Goal: Transaction & Acquisition: Purchase product/service

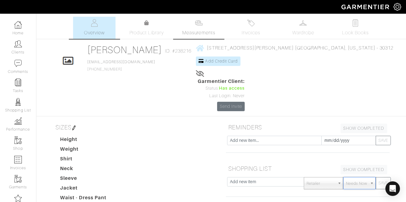
click at [195, 24] on link "Measurements" at bounding box center [198, 28] width 43 height 22
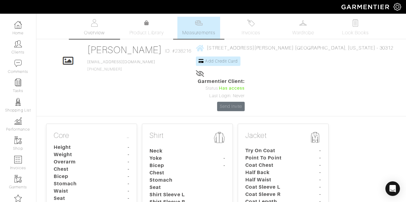
click at [94, 19] on img at bounding box center [95, 23] width 8 height 8
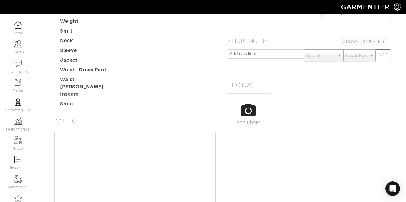
scroll to position [147, 0]
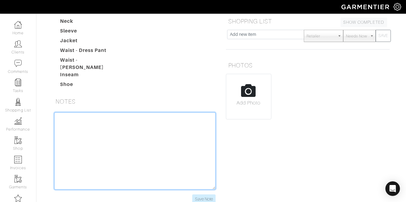
click at [122, 119] on textarea at bounding box center [134, 150] width 161 height 77
click at [69, 112] on textarea "[DATE]" at bounding box center [134, 150] width 161 height 77
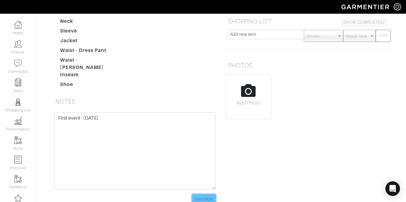
click at [201, 194] on input "Save Note" at bounding box center [203, 198] width 23 height 9
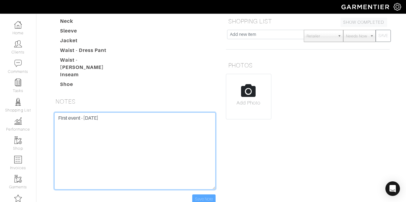
click at [178, 112] on textarea "First event - [DATE]" at bounding box center [134, 150] width 161 height 77
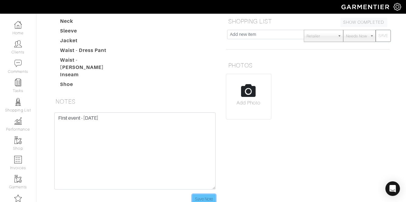
click at [206, 194] on input "Save Note" at bounding box center [203, 198] width 23 height 9
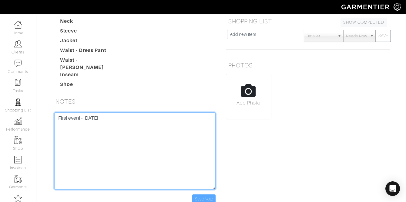
click at [156, 112] on textarea "First event - [DATE]" at bounding box center [134, 150] width 161 height 77
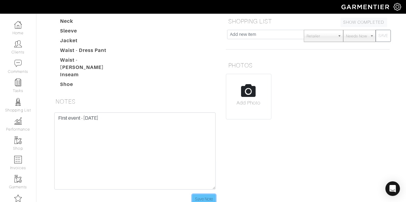
click at [201, 194] on input "Save Note" at bounding box center [203, 198] width 23 height 9
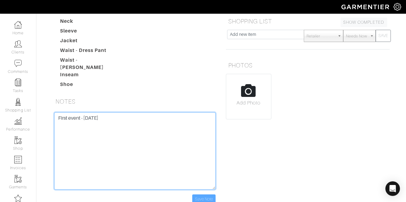
click at [131, 112] on textarea "First event - [DATE]" at bounding box center [134, 150] width 161 height 77
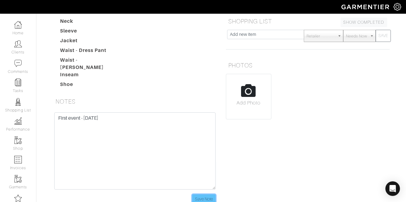
click at [201, 194] on input "Save Note" at bounding box center [203, 198] width 23 height 9
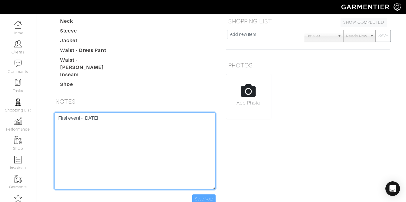
click at [156, 112] on textarea "First event - [DATE]" at bounding box center [134, 150] width 161 height 77
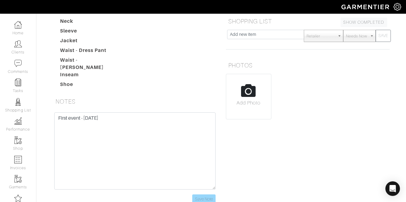
click at [207, 166] on div "First event - [DATE] Save Note" at bounding box center [135, 161] width 173 height 99
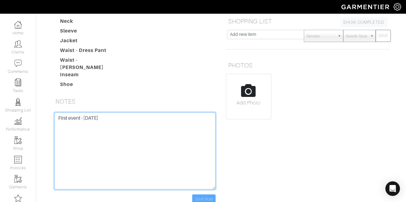
click at [127, 112] on textarea "First event - [DATE]" at bounding box center [134, 150] width 161 height 77
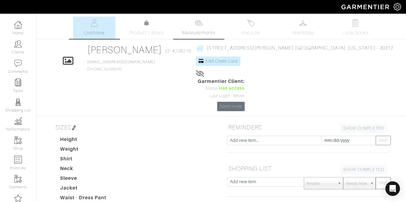
type textarea "First event - [DATE]"
click at [200, 25] on img at bounding box center [199, 23] width 8 height 8
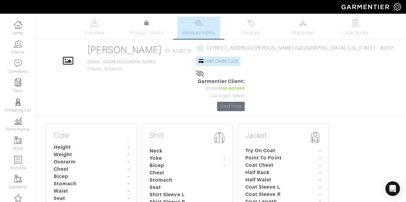
click at [99, 151] on dt "Weight" at bounding box center [77, 154] width 57 height 7
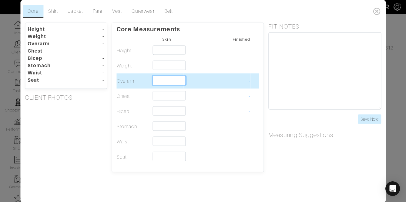
click at [167, 79] on input "text" at bounding box center [169, 79] width 33 height 9
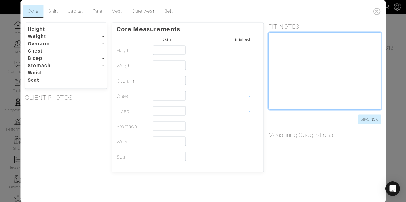
click at [303, 59] on textarea at bounding box center [324, 70] width 113 height 77
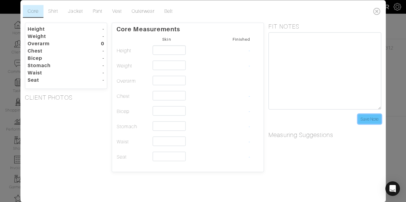
click at [369, 116] on input "Save Note" at bounding box center [369, 118] width 23 height 9
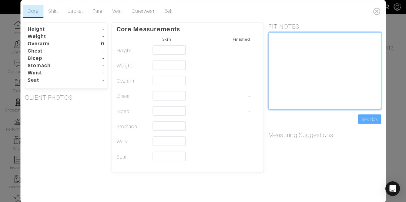
click at [313, 60] on textarea at bounding box center [324, 70] width 113 height 77
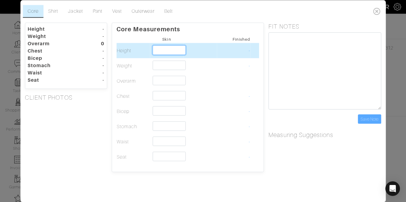
click at [162, 50] on input "text" at bounding box center [169, 49] width 33 height 9
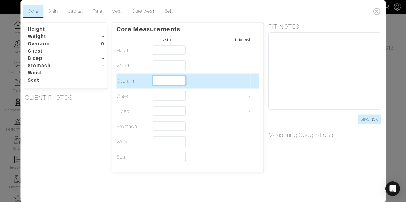
click at [167, 80] on input "text" at bounding box center [169, 79] width 33 height 9
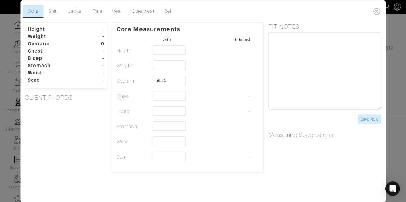
type input "56 3/4"
click at [268, 120] on div "FIT NOTES Save Note" at bounding box center [325, 72] width 122 height 101
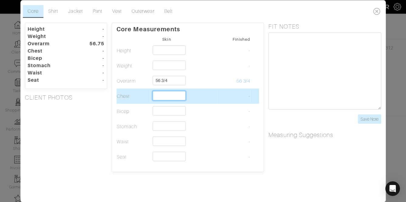
click at [175, 95] on input "text" at bounding box center [169, 95] width 33 height 9
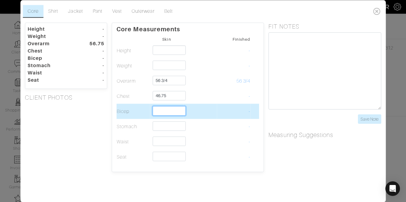
type input "46 3/4"
click at [175, 112] on input "text" at bounding box center [169, 110] width 33 height 9
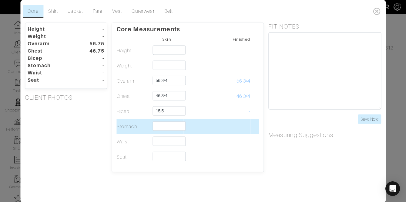
type input "15 1/2"
click at [246, 120] on td "-" at bounding box center [234, 126] width 34 height 15
click at [174, 126] on input "text" at bounding box center [169, 125] width 33 height 9
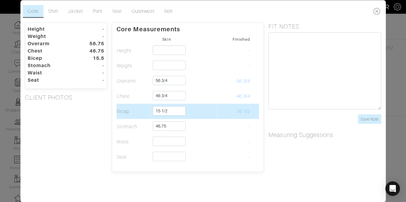
type input "46 3/4"
click at [216, 116] on td at bounding box center [200, 110] width 34 height 15
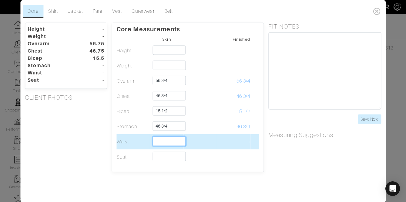
click at [165, 141] on input "text" at bounding box center [169, 140] width 33 height 9
type input "44 1/4"
click at [257, 137] on td at bounding box center [254, 141] width 8 height 15
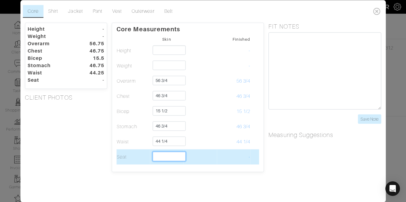
click at [173, 159] on input "text" at bounding box center [169, 155] width 33 height 9
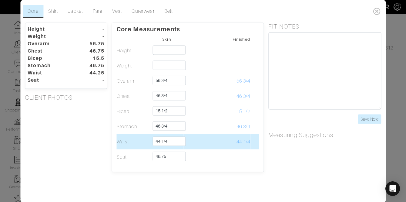
type input "46 3/4"
click at [235, 141] on td "44 1/4" at bounding box center [234, 141] width 34 height 15
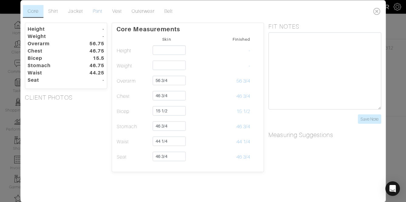
click at [98, 11] on link "Pant" at bounding box center [97, 11] width 19 height 13
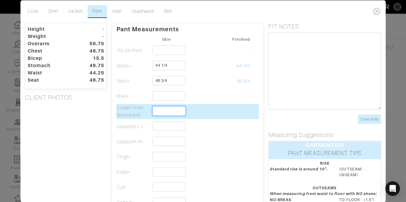
click at [165, 110] on input "text" at bounding box center [169, 110] width 33 height 9
type input "1 1/8"
click at [240, 113] on td "-" at bounding box center [234, 110] width 34 height 15
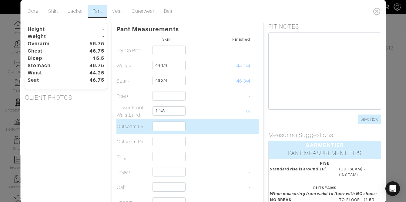
click at [181, 119] on td at bounding box center [167, 126] width 34 height 15
click at [176, 132] on td at bounding box center [167, 126] width 34 height 15
click at [169, 127] on input "text" at bounding box center [169, 125] width 33 height 9
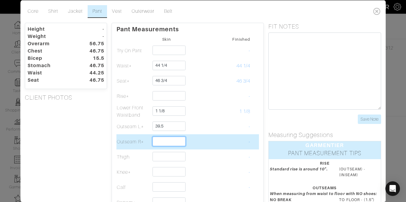
type input "39 1/2"
click at [161, 144] on input "text" at bounding box center [169, 140] width 33 height 9
type input "39 1/2"
click at [234, 138] on td "-" at bounding box center [234, 141] width 34 height 15
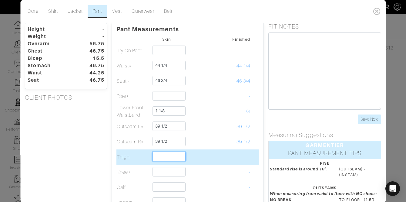
click at [168, 159] on input "text" at bounding box center [169, 155] width 33 height 9
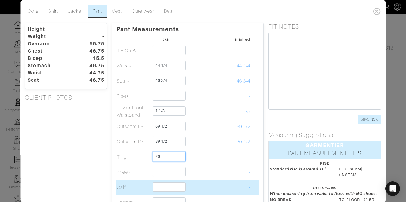
type input "26"
click at [159, 192] on td at bounding box center [167, 186] width 34 height 15
click at [163, 189] on input "text" at bounding box center [169, 186] width 33 height 9
type input "17 1/2"
click at [187, 184] on td at bounding box center [200, 186] width 34 height 15
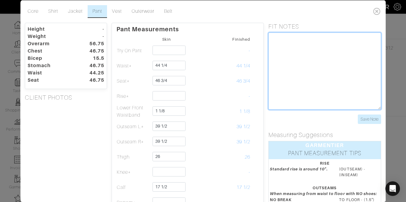
click at [312, 89] on textarea at bounding box center [324, 70] width 113 height 77
type textarea "U rise - 29""
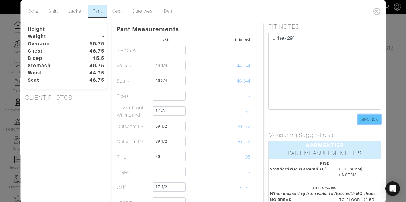
click at [370, 119] on input "Save Note" at bounding box center [369, 118] width 23 height 9
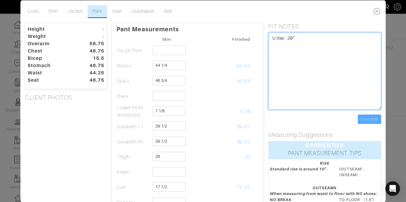
click at [298, 35] on textarea "U rise - 29"" at bounding box center [324, 70] width 113 height 77
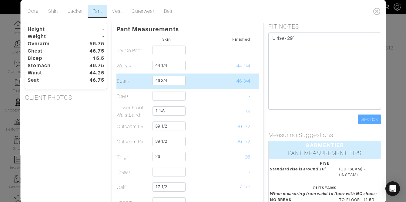
click at [202, 85] on td at bounding box center [200, 80] width 34 height 15
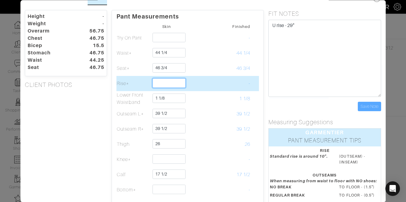
click at [173, 86] on input "text" at bounding box center [169, 82] width 33 height 9
type input "10 1/2"
click at [229, 79] on td "10 1/2" at bounding box center [234, 83] width 34 height 15
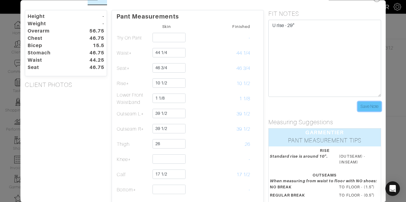
click at [368, 108] on input "Save Note" at bounding box center [369, 106] width 23 height 9
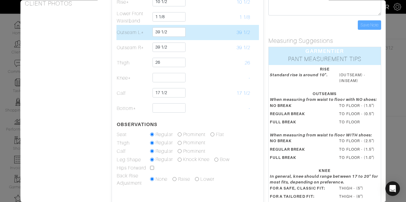
scroll to position [98, 0]
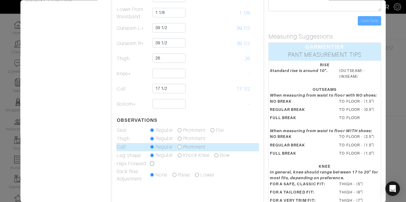
click at [181, 146] on input "radio" at bounding box center [180, 147] width 4 height 4
radio input "true"
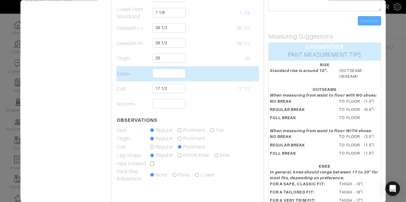
click at [215, 68] on td at bounding box center [200, 73] width 34 height 15
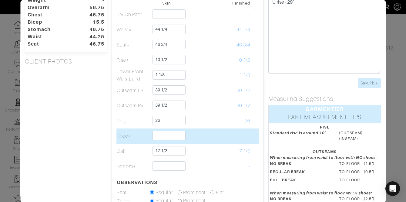
click at [161, 130] on td at bounding box center [167, 135] width 34 height 15
click at [159, 135] on input "text" at bounding box center [169, 135] width 33 height 9
type input "1"
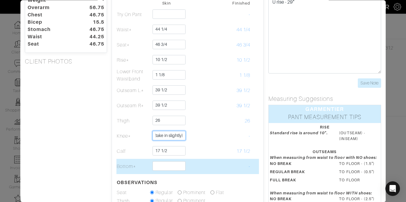
type input "20 (take in slightly)"
click at [178, 168] on input "text" at bounding box center [169, 165] width 33 height 9
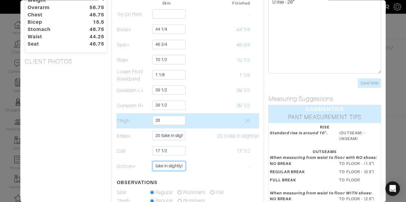
type input "17 bottom (take in slightly)"
click at [170, 118] on input "26" at bounding box center [169, 120] width 33 height 9
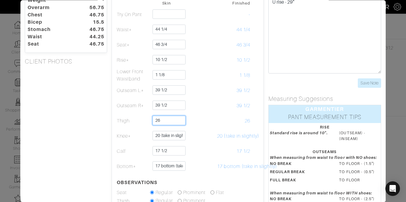
scroll to position [29, 0]
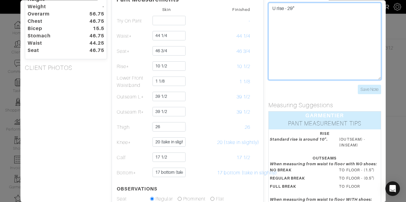
click at [313, 55] on textarea "U rise - 29"" at bounding box center [324, 41] width 113 height 77
type textarea "U rise - 29" taper thigh on COG pants slightly"
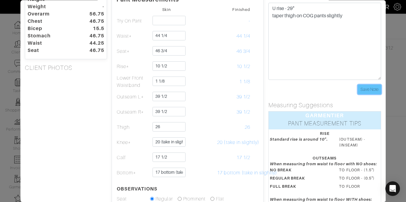
click at [372, 89] on input "Save Note" at bounding box center [369, 89] width 23 height 9
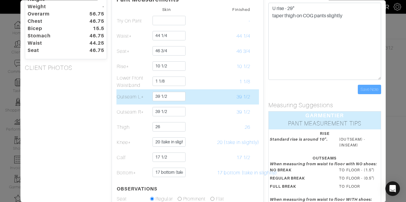
scroll to position [0, 0]
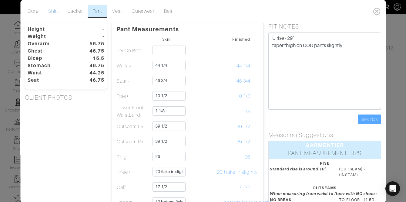
click at [58, 11] on link "Shirt" at bounding box center [53, 11] width 20 height 13
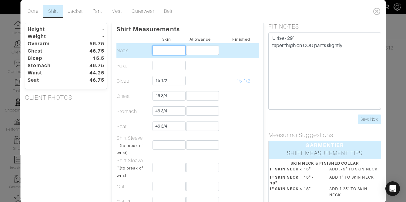
click at [158, 51] on input "text" at bounding box center [169, 49] width 33 height 9
type input "17"
click at [197, 47] on input "text" at bounding box center [202, 49] width 33 height 9
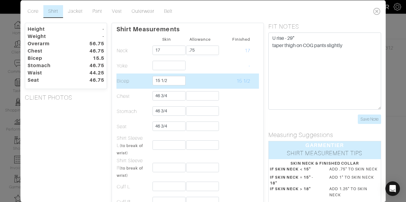
type input "3/4"
click at [228, 81] on td "15 1/2" at bounding box center [234, 80] width 34 height 15
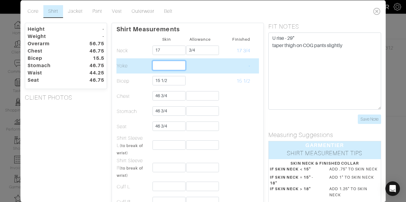
click at [166, 67] on input "text" at bounding box center [169, 64] width 33 height 9
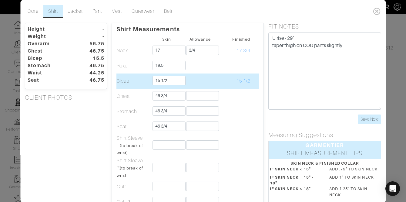
type input "19 1/2"
click at [229, 75] on td "15 1/2" at bounding box center [234, 80] width 34 height 15
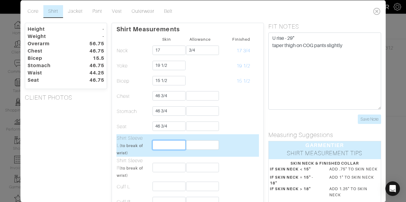
click at [164, 143] on input "text" at bounding box center [169, 144] width 33 height 9
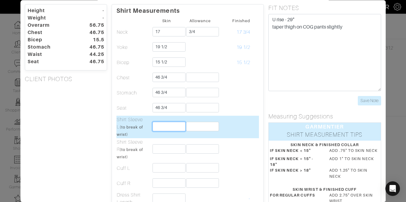
scroll to position [18, 0]
click at [243, 123] on td at bounding box center [234, 126] width 34 height 22
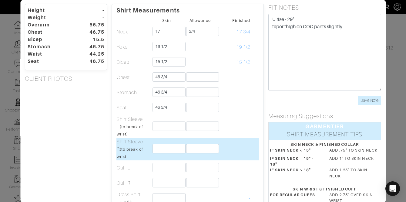
click at [171, 153] on td at bounding box center [167, 149] width 34 height 22
click at [174, 149] on input "text" at bounding box center [169, 148] width 33 height 9
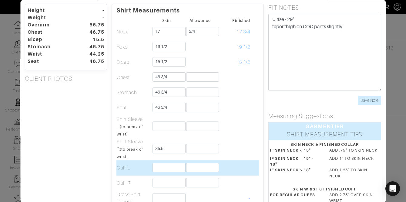
type input "35 1/2"
click at [213, 160] on td at bounding box center [200, 167] width 34 height 15
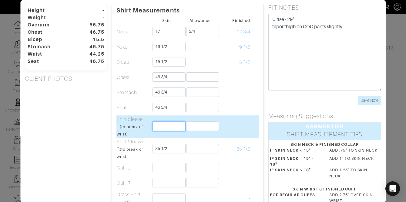
click at [173, 130] on input "text" at bounding box center [169, 125] width 33 height 9
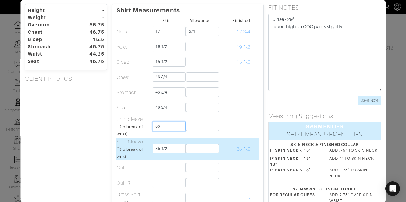
type input "35"
click at [239, 142] on td "35 1/2" at bounding box center [234, 149] width 34 height 22
click at [184, 150] on td at bounding box center [200, 149] width 34 height 22
click at [182, 148] on input "35 1/2" at bounding box center [169, 148] width 33 height 9
type input "35 1/4"
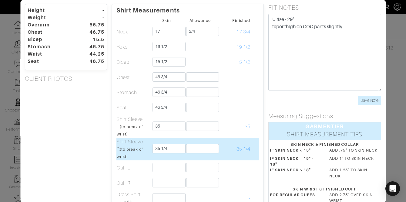
click at [193, 157] on td at bounding box center [200, 149] width 34 height 22
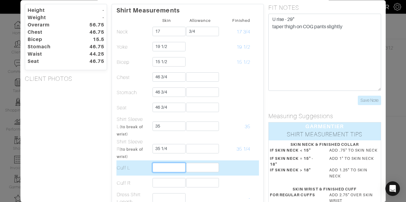
click at [180, 166] on input "text" at bounding box center [169, 167] width 33 height 9
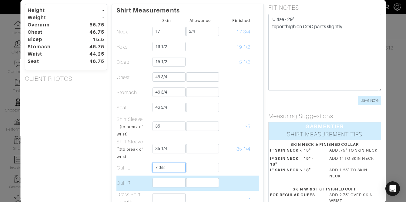
type input "7 3/8"
click at [170, 183] on input "text" at bounding box center [169, 182] width 33 height 9
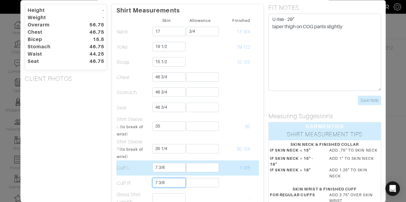
type input "7 3/8"
click at [231, 164] on td "7 3/8" at bounding box center [234, 167] width 34 height 15
click at [208, 168] on input "text" at bounding box center [202, 167] width 33 height 9
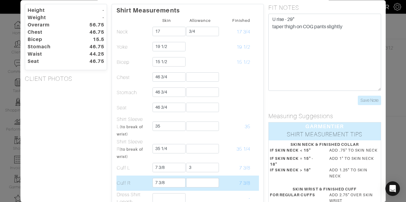
click at [189, 177] on td at bounding box center [200, 182] width 34 height 15
click at [190, 179] on input "text" at bounding box center [202, 182] width 33 height 9
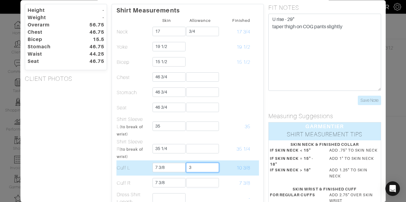
click at [193, 168] on input "3" at bounding box center [202, 167] width 33 height 9
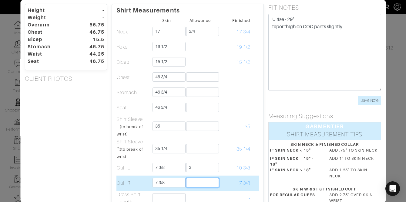
click at [189, 180] on input "text" at bounding box center [202, 182] width 33 height 9
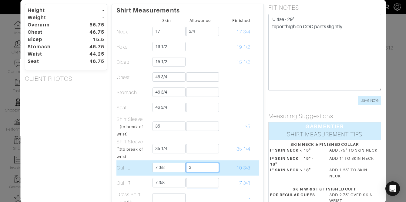
click at [194, 165] on input "3" at bounding box center [202, 167] width 33 height 9
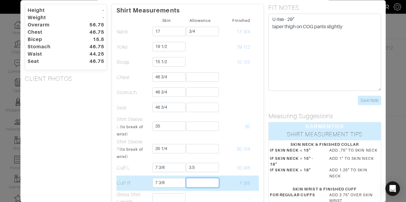
type input "3 1/2"
click at [192, 181] on input "text" at bounding box center [202, 182] width 33 height 9
click at [246, 177] on td "10 3/8" at bounding box center [234, 182] width 34 height 15
click at [195, 183] on input "3" at bounding box center [202, 182] width 33 height 9
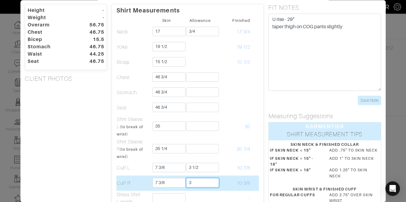
click at [195, 183] on input "3" at bounding box center [202, 182] width 33 height 9
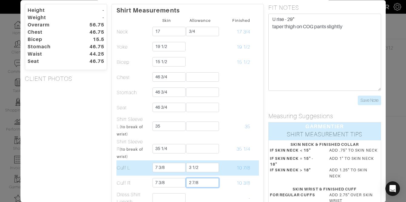
type input "2 7/8"
click at [227, 174] on td "10 7/8" at bounding box center [234, 167] width 34 height 15
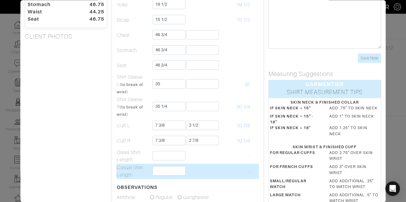
scroll to position [66, 0]
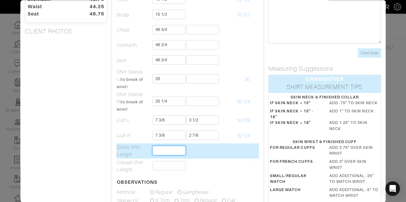
click at [164, 151] on input "text" at bounding box center [169, 150] width 33 height 9
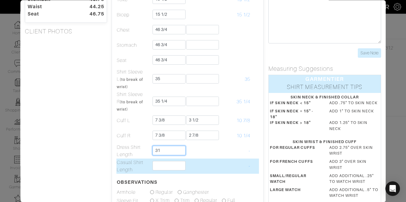
type input "31"
click at [205, 165] on td at bounding box center [200, 165] width 34 height 15
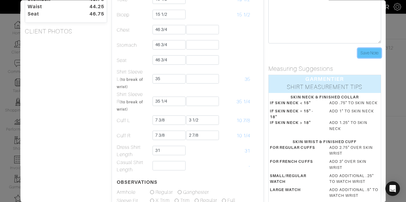
click at [367, 55] on input "Save Note" at bounding box center [369, 52] width 23 height 9
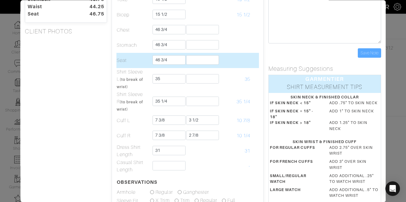
scroll to position [0, 0]
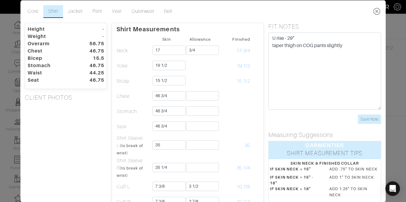
click at [377, 12] on icon at bounding box center [377, 11] width 12 height 12
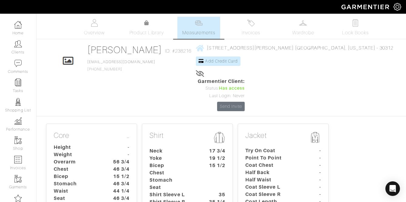
click at [85, 143] on dt "Height" at bounding box center [77, 146] width 57 height 7
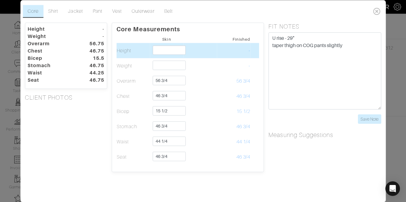
click at [166, 55] on td at bounding box center [167, 50] width 34 height 15
click at [166, 53] on input "text" at bounding box center [169, 49] width 33 height 9
type input "5'0""
type input "5'"
type input "5'1""
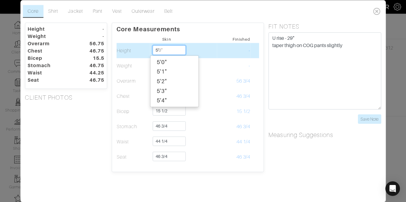
type input "5'1"
type input "5'10""
type input "5'10"
type input "5'10""
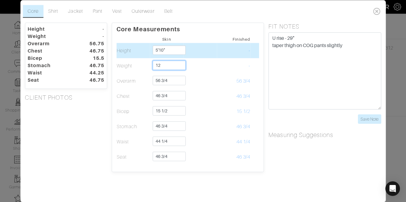
type input "1"
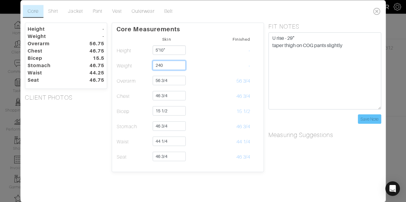
type input "240"
click at [365, 117] on input "Save Note" at bounding box center [369, 118] width 23 height 9
click at [77, 8] on link "Jacket" at bounding box center [75, 11] width 25 height 13
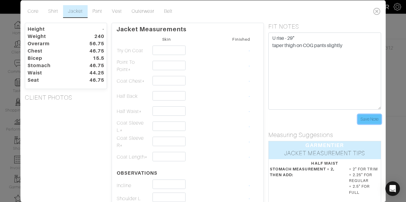
click at [366, 119] on input "Save Note" at bounding box center [369, 118] width 23 height 9
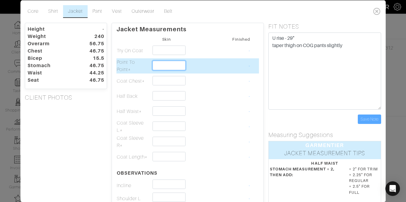
click at [165, 63] on input "text" at bounding box center [169, 64] width 33 height 9
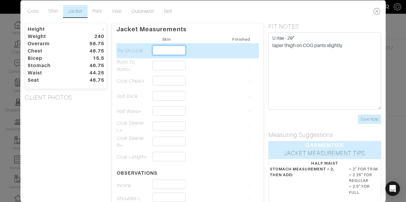
click at [174, 52] on input "text" at bounding box center [169, 49] width 33 height 9
type input "48 [GEOGRAPHIC_DATA]"
type input "0"
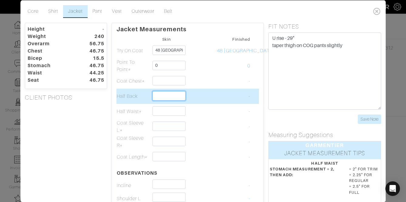
click at [176, 92] on input "text" at bounding box center [169, 95] width 33 height 9
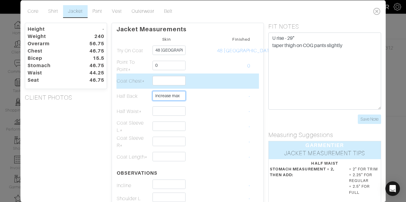
type input "increase max"
click at [165, 83] on input "text" at bounding box center [169, 79] width 33 height 9
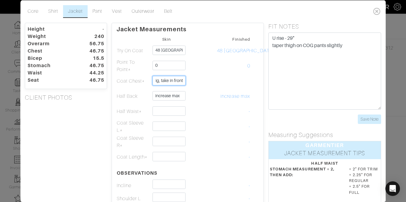
type input "a little big, take in front"
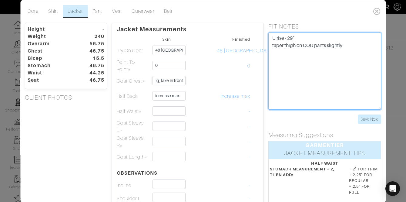
click at [359, 64] on textarea "U rise - 29" taper thigh on COG pants slightly" at bounding box center [324, 70] width 113 height 77
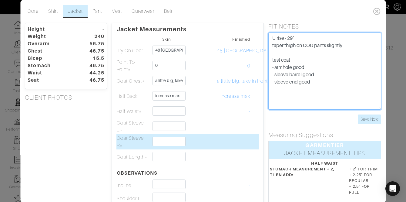
type textarea "U rise - 29" taper thigh on COG pants slightly test coat - armhole good - sleev…"
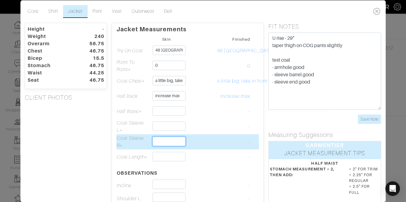
click at [170, 142] on input "text" at bounding box center [169, 140] width 33 height 9
type input "0"
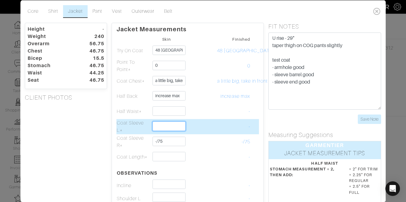
click at [172, 128] on input "text" at bounding box center [169, 125] width 33 height 9
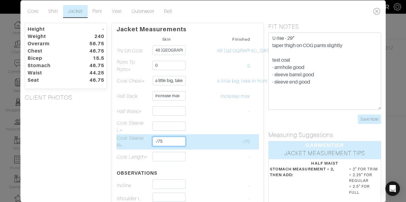
click at [157, 141] on input "-/75" at bounding box center [169, 140] width 33 height 9
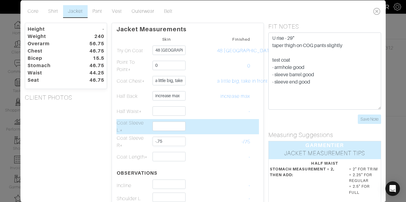
type input "-3/4"
click at [163, 132] on td at bounding box center [167, 126] width 34 height 15
click at [163, 130] on input "text" at bounding box center [169, 125] width 33 height 9
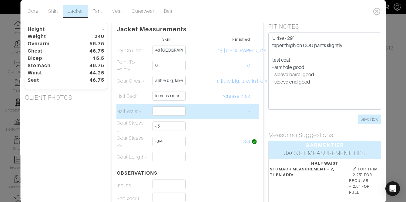
type input "-1/2"
click at [224, 114] on td "-" at bounding box center [234, 110] width 34 height 15
click at [163, 105] on td at bounding box center [167, 110] width 34 height 15
click at [166, 111] on input "text" at bounding box center [169, 110] width 33 height 9
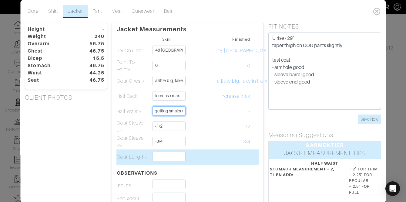
type input "0 (wil be getting smaler)"
click at [160, 158] on input "text" at bounding box center [169, 155] width 33 height 9
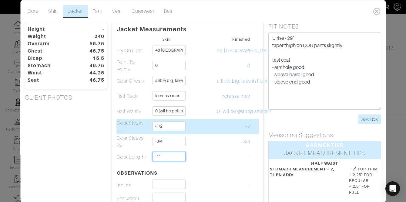
type input "-1""
click at [238, 128] on td "-1/2" at bounding box center [234, 126] width 34 height 15
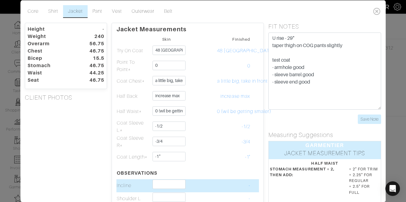
scroll to position [42, 0]
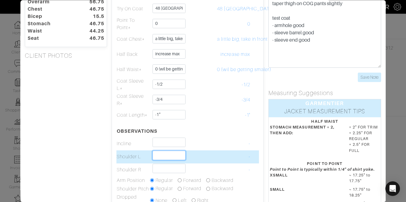
click at [162, 158] on input "text" at bounding box center [169, 154] width 33 height 9
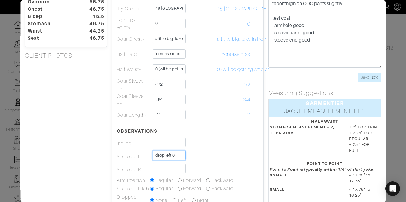
type input "drop left 0-"
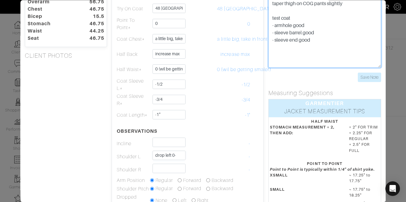
click at [354, 36] on textarea "U rise - 29" taper thigh on COG pants slightly test coat - armhole good - sleev…" at bounding box center [324, 29] width 113 height 77
type textarea "U rise - 29" taper thigh on COG pants slightly test coat - armhole good - sleev…"
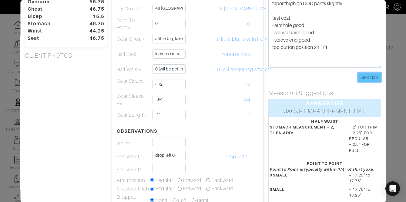
click at [373, 78] on input "Save Note" at bounding box center [369, 76] width 23 height 9
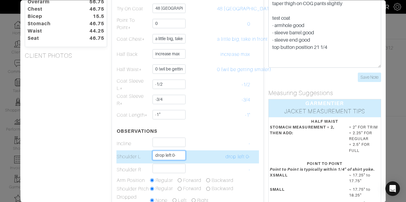
click at [182, 157] on input "drop left 0-" at bounding box center [169, 154] width 33 height 9
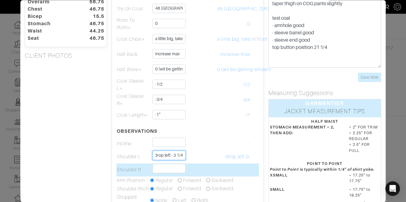
type input "drop left - 3 1/4"
click at [161, 174] on td at bounding box center [167, 169] width 34 height 13
click at [164, 171] on input "text" at bounding box center [169, 167] width 33 height 9
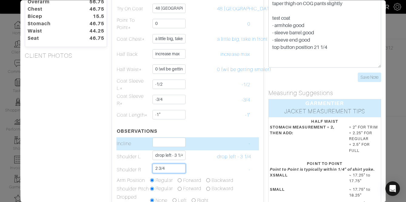
type input "2 3/4"
click at [168, 147] on td at bounding box center [167, 143] width 34 height 13
click at [169, 142] on input "text" at bounding box center [169, 141] width 33 height 9
type input "2 3/4"
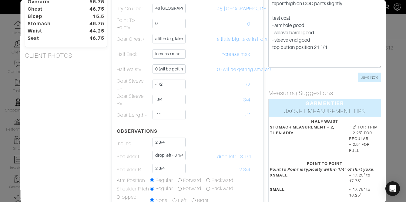
drag, startPoint x: 210, startPoint y: 141, endPoint x: 297, endPoint y: 101, distance: 95.8
click at [212, 140] on td at bounding box center [200, 143] width 34 height 13
click at [374, 75] on input "Save Note" at bounding box center [369, 76] width 23 height 9
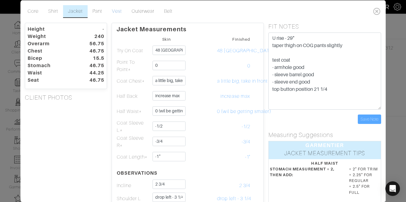
click at [118, 13] on link "Vest" at bounding box center [116, 11] width 19 height 13
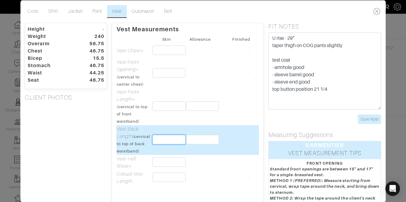
click at [163, 141] on input "text" at bounding box center [169, 138] width 33 height 9
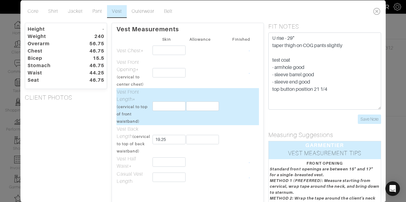
type input "19 1/4"
click at [206, 122] on td at bounding box center [200, 106] width 34 height 37
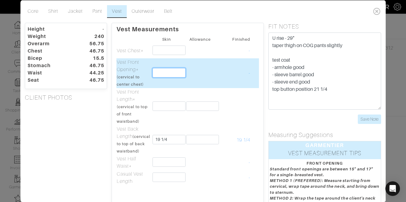
click at [162, 74] on input "text" at bounding box center [169, 72] width 33 height 9
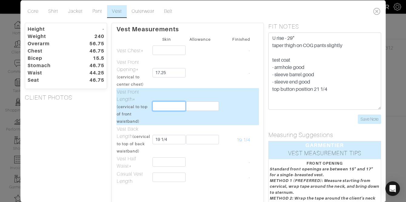
type input "17 1/4"
click at [161, 103] on input "text" at bounding box center [169, 105] width 33 height 9
type input "29 3/4"
click at [230, 114] on td "29 3/4" at bounding box center [234, 106] width 34 height 37
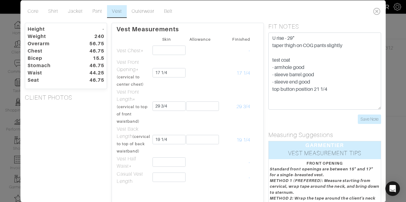
click at [357, 120] on div "Save Note" at bounding box center [324, 118] width 113 height 9
click at [363, 119] on input "Save Note" at bounding box center [369, 118] width 23 height 9
click at [28, 8] on link "Core" at bounding box center [33, 11] width 21 height 13
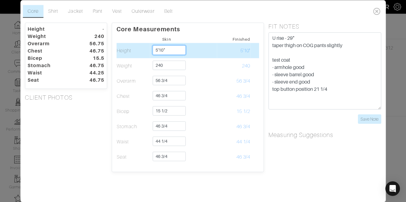
click at [172, 52] on input "5'10"" at bounding box center [169, 49] width 33 height 9
click at [171, 60] on div "5'10"" at bounding box center [175, 62] width 48 height 10
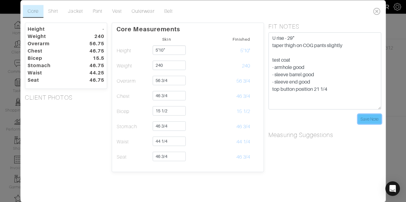
click at [367, 116] on input "Save Note" at bounding box center [369, 118] width 23 height 9
click at [376, 15] on icon at bounding box center [377, 11] width 12 height 12
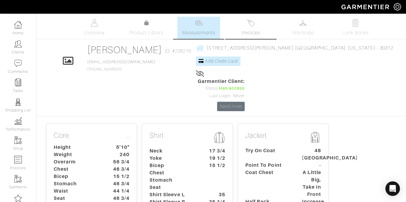
click at [249, 27] on link "Invoices" at bounding box center [251, 28] width 42 height 22
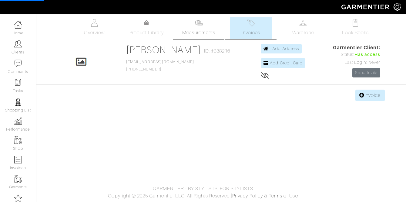
click at [189, 33] on span "Measurements" at bounding box center [198, 32] width 33 height 7
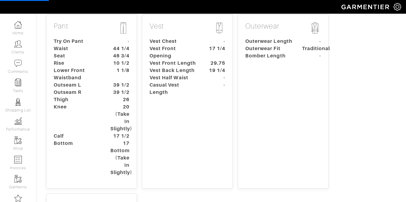
scroll to position [267, 0]
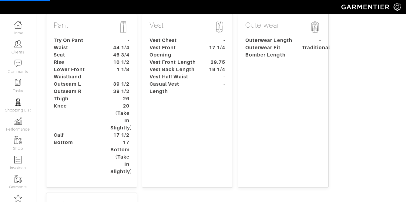
click at [78, 88] on dt "Outseam R" at bounding box center [77, 91] width 57 height 7
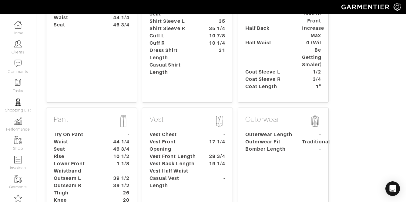
scroll to position [173, 0]
click at [104, 138] on dt "Waist" at bounding box center [77, 141] width 57 height 7
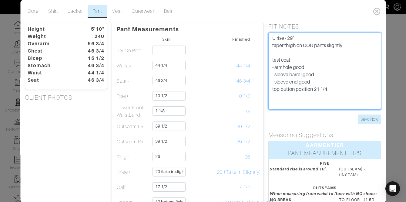
click at [328, 43] on textarea "U rise - 29" taper thigh on COG pants slightly test coat - armhole good - sleev…" at bounding box center [324, 70] width 113 height 77
click at [329, 41] on textarea "U rise - 29" taper thigh on COG pants slightly test coat - armhole good - sleev…" at bounding box center [324, 70] width 113 height 77
click at [347, 45] on textarea "U rise - 29" taper thigh on COG pants slightly test coat - armhole good - sleev…" at bounding box center [324, 70] width 113 height 77
click at [295, 81] on textarea "U rise - 29" taper thigh on COG pants slightly test coat - armhole good - sleev…" at bounding box center [324, 70] width 113 height 77
click at [320, 94] on textarea "U rise - 29" taper thigh on COG pants slightly test coat - armhole good - sleev…" at bounding box center [324, 70] width 113 height 77
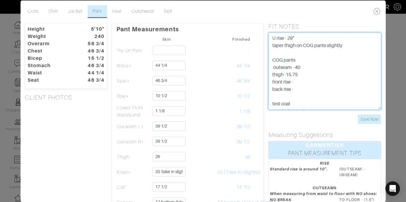
click at [314, 91] on textarea "U rise - 29" taper thigh on COG pants slightly test coat - armhole good - sleev…" at bounding box center [324, 70] width 113 height 77
click at [308, 82] on textarea "U rise - 29" taper thigh on COG pants slightly test coat - armhole good - sleev…" at bounding box center [324, 70] width 113 height 77
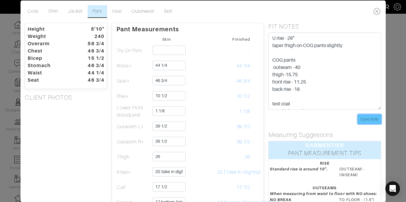
click at [368, 120] on input "Save Note" at bounding box center [369, 118] width 23 height 9
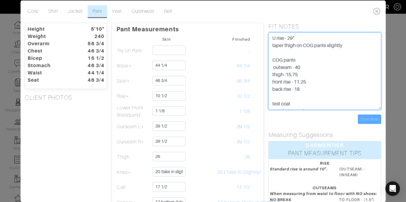
click at [331, 89] on textarea "U rise - 29" taper thigh on COG pants slightly test coat - armhole good - sleev…" at bounding box center [324, 70] width 113 height 77
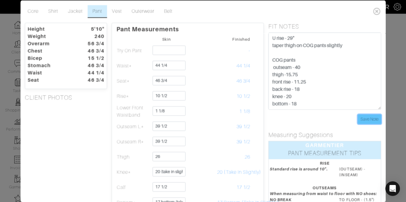
click at [372, 120] on input "Save Note" at bounding box center [369, 118] width 23 height 9
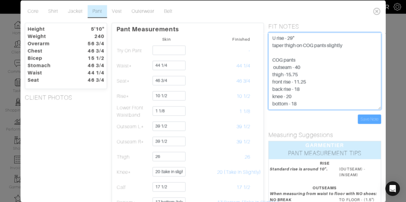
click at [306, 57] on textarea "U rise - 29" taper thigh on COG pants slightly test coat - armhole good - sleev…" at bounding box center [324, 70] width 113 height 77
click at [292, 53] on textarea "U rise - 29" taper thigh on COG pants slightly test coat - armhole good - sleev…" at bounding box center [324, 70] width 113 height 77
click at [286, 58] on textarea "U rise - 29" taper thigh on COG pants slightly test coat - armhole good - sleev…" at bounding box center [324, 70] width 113 height 77
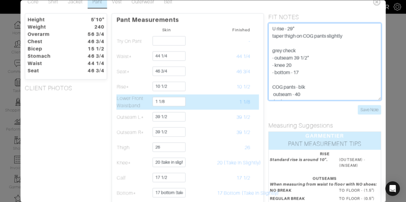
scroll to position [5, 0]
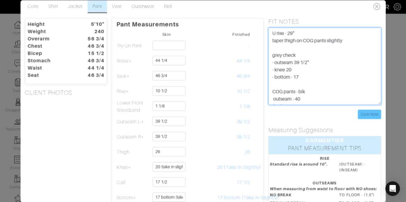
type textarea "U rise - 29" taper thigh on COG pants slightly grey check - outseam 39 1/2" - k…"
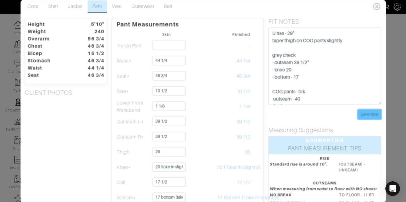
click at [372, 112] on input "Save Note" at bounding box center [369, 113] width 23 height 9
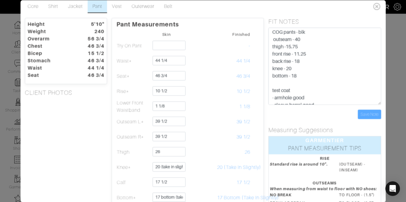
scroll to position [0, 0]
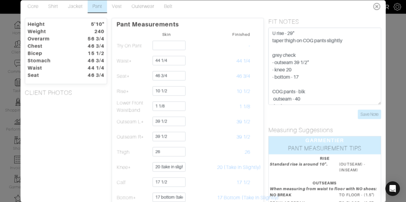
click at [377, 8] on icon at bounding box center [377, 6] width 12 height 12
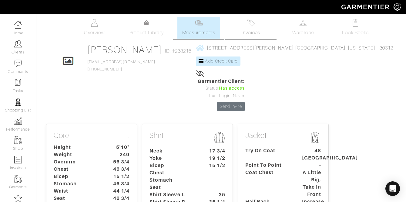
click at [242, 23] on link "Invoices" at bounding box center [251, 28] width 42 height 22
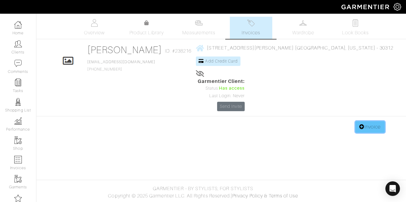
click at [364, 121] on link "Invoice" at bounding box center [369, 127] width 29 height 12
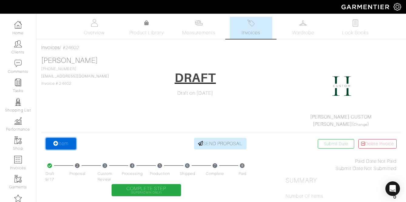
click at [68, 139] on link "Item" at bounding box center [61, 144] width 30 height 12
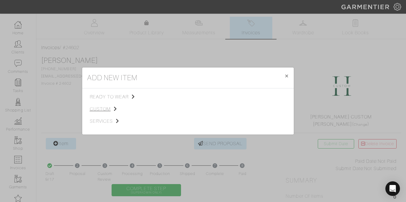
click at [102, 107] on span "custom" at bounding box center [120, 108] width 61 height 7
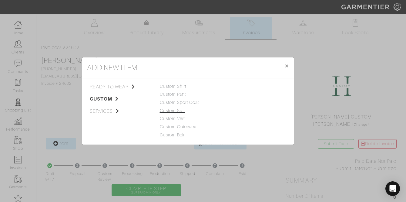
click at [179, 112] on link "Custom Suit" at bounding box center [172, 110] width 25 height 5
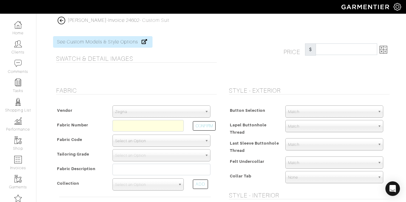
click at [133, 139] on span "Select an Option" at bounding box center [158, 141] width 87 height 12
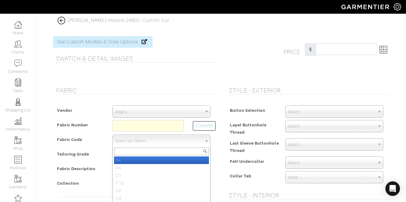
click at [133, 139] on span "Select an Option" at bounding box center [158, 141] width 87 height 12
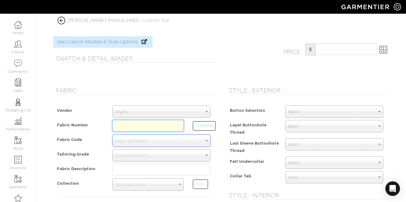
click at [135, 129] on input "text" at bounding box center [147, 126] width 71 height 12
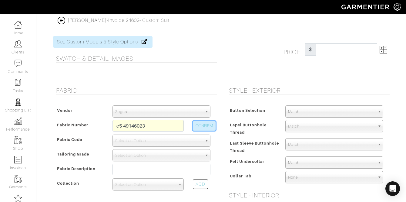
click at [211, 127] on button "CONFIRM" at bounding box center [204, 125] width 23 height 9
type input "E5-49146023"
select select "914"
type input "Black Solid"
select select
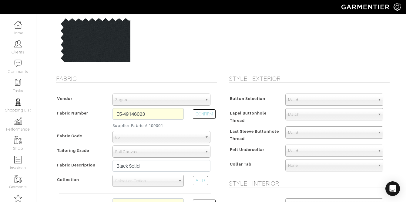
scroll to position [55, 0]
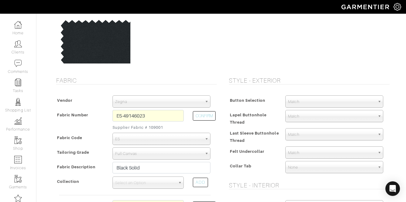
click at [203, 102] on link "Zegna" at bounding box center [161, 101] width 98 height 12
type input "1596.67"
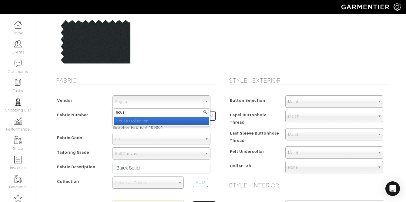
type input "house"
select select "75"
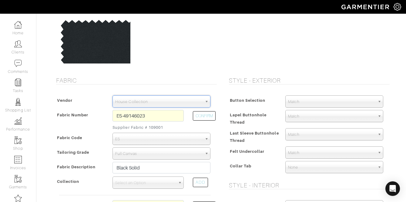
scroll to position [0, 0]
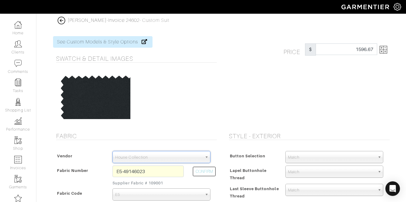
click at [383, 53] on img at bounding box center [384, 50] width 8 height 8
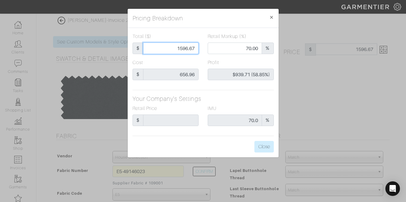
click at [180, 49] on input "1596.67" at bounding box center [170, 48] width 55 height 12
type input "1"
type input "0.00"
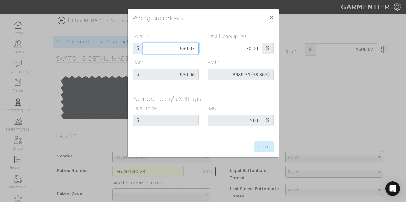
type input "-$655.96 (-65596.00%)"
type input "16"
type input "-$640.96 (-4006.00%)"
type input "160"
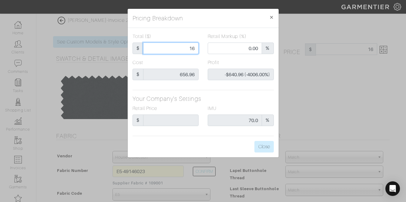
type input "160"
type input "-$496.96 (-310.60%)"
type input "1600"
type input "70.06"
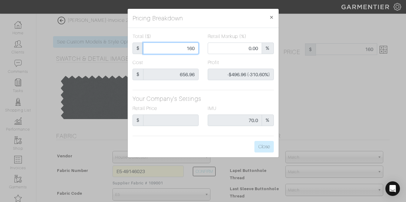
type input "$943.04 (58.94%)"
type input "1600"
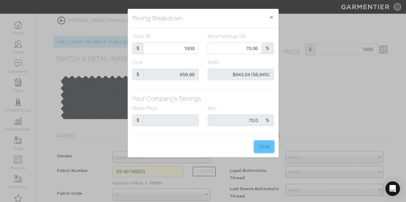
type input "1600.00"
click at [267, 142] on button "Close" at bounding box center [263, 147] width 19 height 12
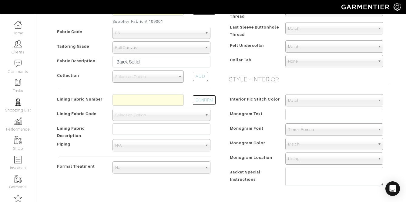
scroll to position [162, 0]
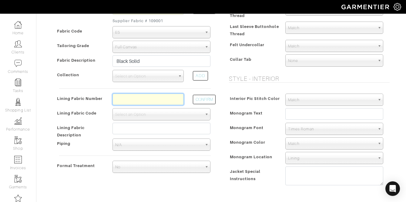
click at [136, 95] on input "text" at bounding box center [147, 99] width 71 height 12
type input "L2-47134363"
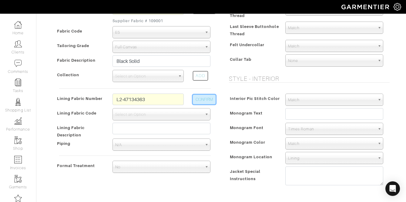
click at [204, 103] on button "CONFIRM" at bounding box center [204, 99] width 23 height 9
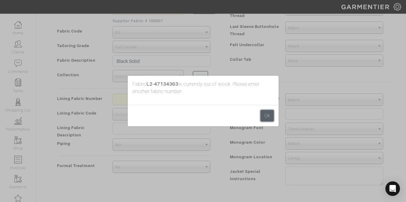
click at [267, 118] on button "Ok" at bounding box center [266, 116] width 13 height 12
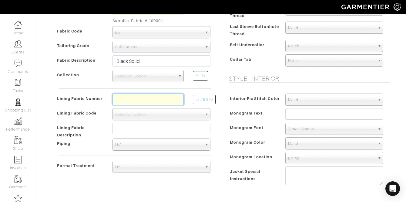
click at [159, 102] on input "text" at bounding box center [147, 99] width 71 height 12
click at [150, 102] on input "l2-47134363" at bounding box center [147, 99] width 71 height 12
type input "l2-47134363"
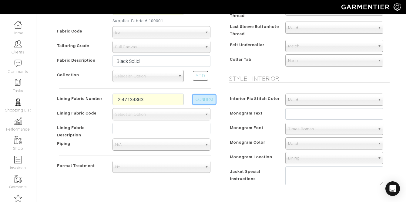
click at [203, 100] on button "CONFIRM" at bounding box center [204, 99] width 23 height 9
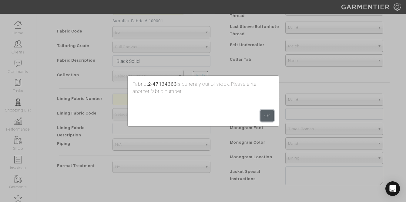
click at [264, 118] on button "Ok" at bounding box center [266, 116] width 13 height 12
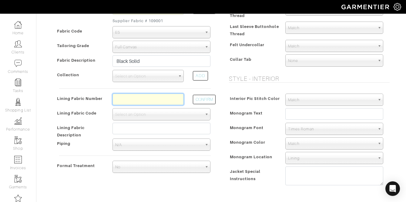
click at [140, 97] on input "text" at bounding box center [147, 99] width 71 height 12
paste input "l2-47134363"
type input "l2-47134362"
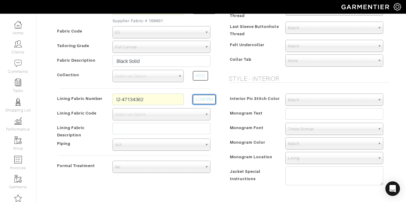
click at [208, 96] on button "CONFIRM" at bounding box center [204, 99] width 23 height 9
select select "6294"
type input "Silver Paisley"
type input "1614.87"
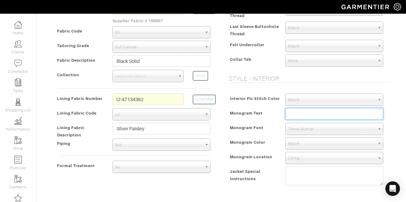
click at [292, 110] on input "text" at bounding box center [334, 114] width 98 height 12
click at [290, 115] on input "ABQ" at bounding box center [334, 114] width 98 height 12
type input "ABQ"
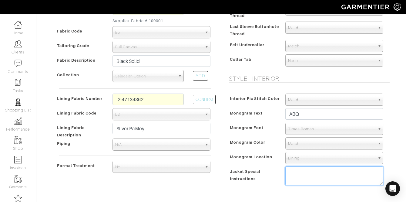
click at [310, 170] on textarea at bounding box center [334, 175] width 98 height 19
type textarea "1. use black custom tailored for label 2."
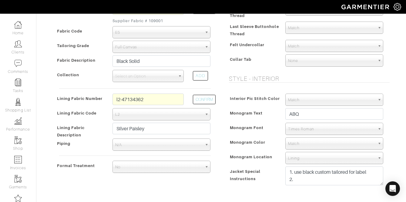
click at [323, 146] on span "Match" at bounding box center [331, 143] width 87 height 12
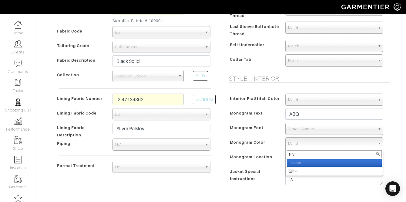
type input "silve"
select select "2"
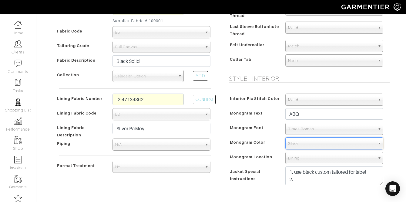
click at [299, 126] on span "Times Roman" at bounding box center [331, 129] width 87 height 12
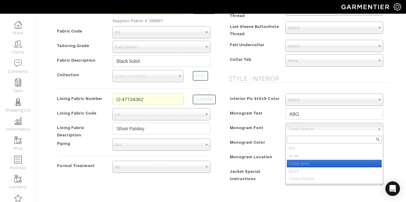
click at [304, 164] on li "Calligraphy" at bounding box center [334, 163] width 95 height 8
select select "Calligraphy"
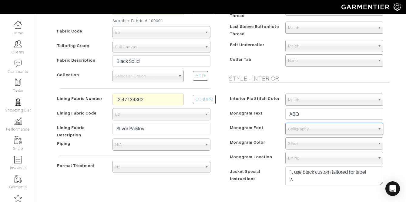
click at [282, 127] on div "N/A Script Calligraphy Block Times Roman Calligraphy N/A Script Calligraphy Blo…" at bounding box center [334, 128] width 107 height 12
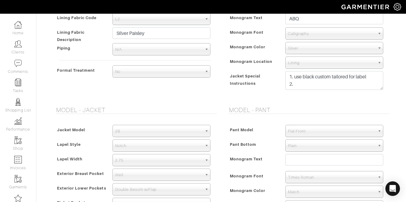
scroll to position [263, 0]
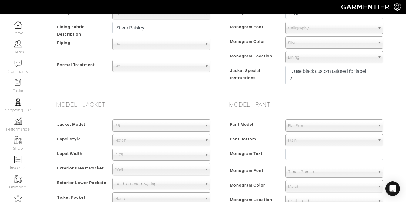
click at [139, 65] on span "No" at bounding box center [158, 66] width 87 height 12
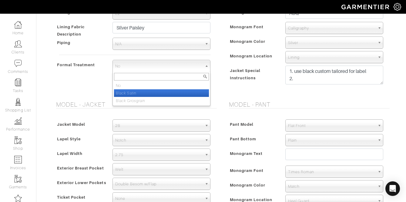
click at [140, 90] on li "Black Satin" at bounding box center [161, 93] width 95 height 8
select select "Black Satin"
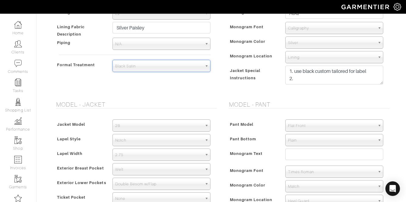
click at [155, 131] on div "2B" at bounding box center [161, 125] width 98 height 12
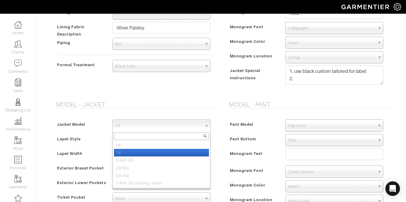
click at [148, 149] on li "1B" at bounding box center [161, 153] width 95 height 8
select select "14"
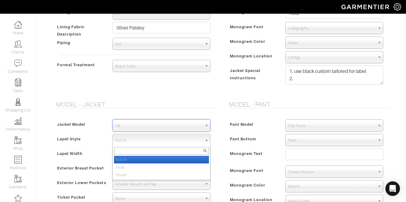
click at [145, 142] on span "Notch" at bounding box center [158, 140] width 87 height 12
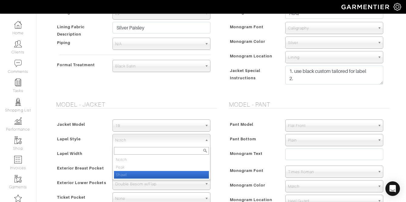
click at [140, 175] on li "Shawl" at bounding box center [161, 175] width 95 height 8
select select "Shawl"
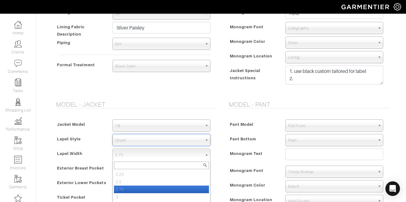
click at [135, 154] on span "2.75" at bounding box center [158, 155] width 87 height 12
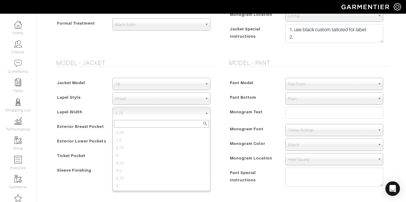
scroll to position [304, 0]
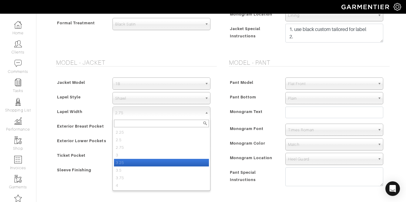
click at [154, 164] on li "3.25" at bounding box center [161, 163] width 95 height 8
select select "3.25"
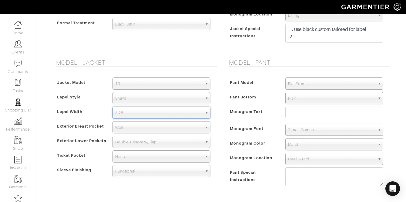
click at [231, 132] on span "Monogram Font" at bounding box center [247, 128] width 34 height 9
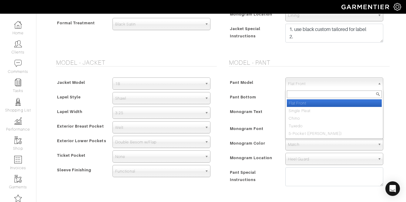
click at [301, 85] on span "Flat Front" at bounding box center [331, 84] width 87 height 12
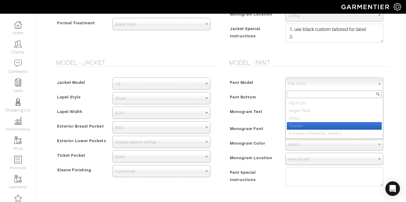
click at [304, 124] on li "Tuxedo" at bounding box center [334, 126] width 95 height 8
select select "12"
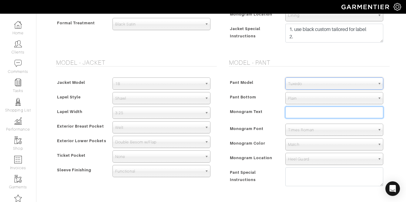
click at [305, 110] on input "text" at bounding box center [334, 112] width 98 height 12
type input "ABQ"
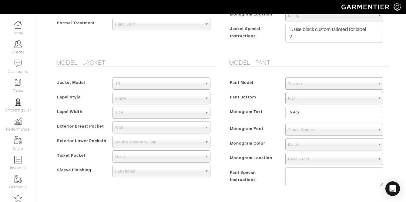
click at [255, 126] on span "Monogram Font" at bounding box center [247, 128] width 34 height 9
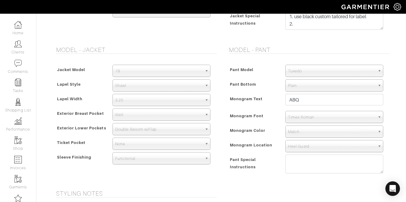
scroll to position [318, 0]
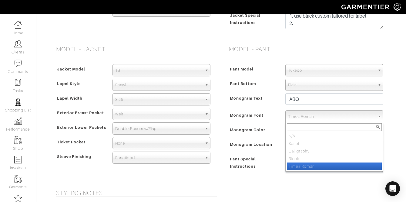
click at [305, 116] on span "Times Roman" at bounding box center [331, 116] width 87 height 12
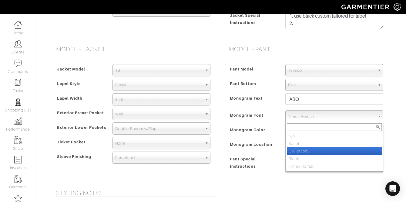
click at [304, 149] on li "Calligraphy" at bounding box center [334, 151] width 95 height 8
select select "Calligraphy"
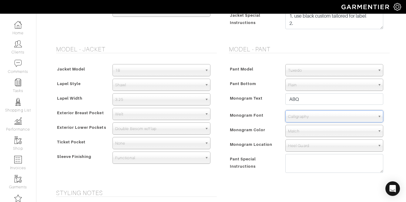
click at [303, 136] on div "Match" at bounding box center [334, 131] width 98 height 12
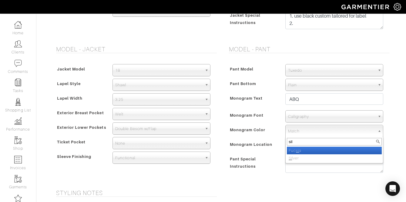
type input "silv"
select select "2"
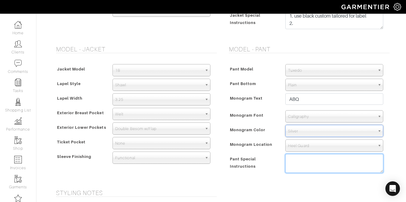
click at [298, 156] on textarea at bounding box center [334, 163] width 98 height 19
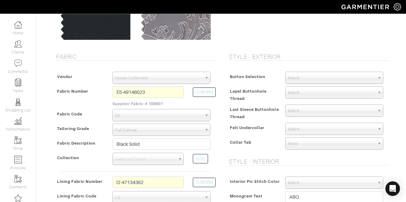
scroll to position [80, 0]
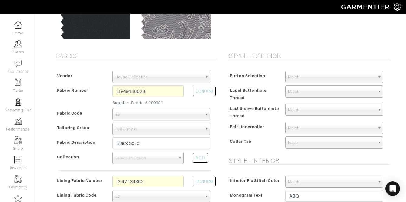
type textarea "1. add sidetabs with keepers, no beltloops 2. add suspender buttons. 3. formal …"
click at [308, 74] on span "Match" at bounding box center [331, 77] width 87 height 12
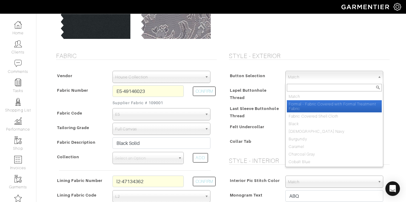
click at [323, 108] on li "Formal - Fabric Covered with Formal Treatment Fabric" at bounding box center [334, 106] width 95 height 12
select select "142"
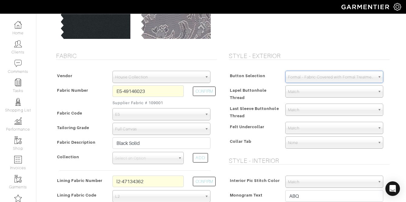
click at [265, 105] on span "Last Sleeve Buttonhole Thread" at bounding box center [254, 112] width 49 height 16
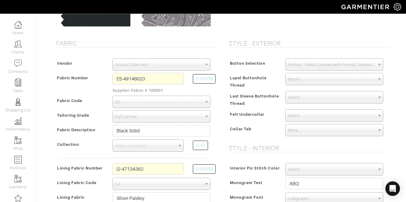
scroll to position [93, 0]
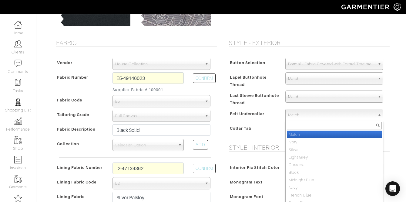
click at [313, 113] on span "Match" at bounding box center [331, 115] width 87 height 12
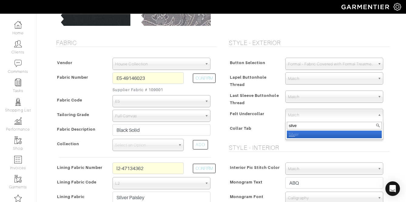
type input "silver"
select select "3"
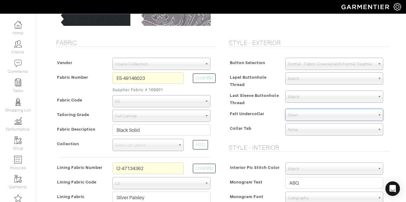
click at [250, 126] on span "Collar Tab" at bounding box center [241, 128] width 22 height 9
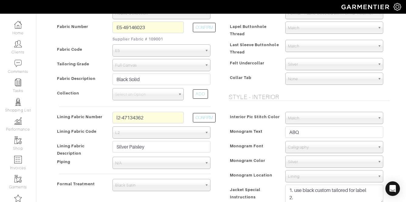
scroll to position [145, 0]
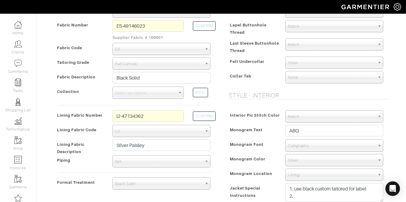
click at [304, 64] on span "Silver" at bounding box center [331, 63] width 87 height 12
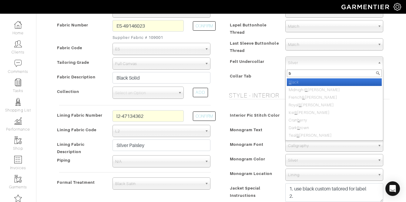
type input "bl"
select select "6"
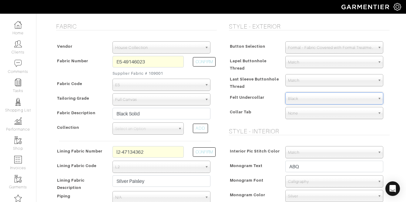
scroll to position [108, 0]
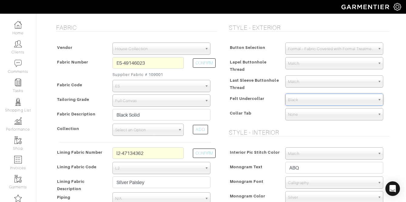
click at [143, 130] on span "Select an Option" at bounding box center [145, 130] width 60 height 12
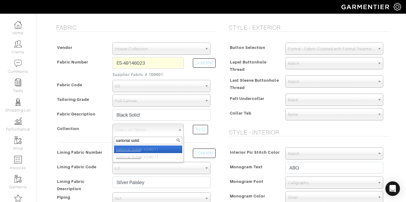
type input "sartorial solid"
click at [140, 150] on em "Sartorial Solid" at bounding box center [128, 149] width 25 height 5
select select "822"
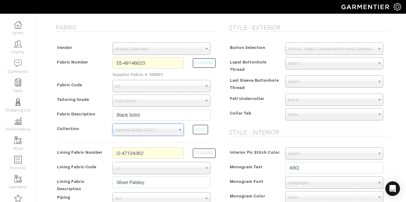
click at [242, 102] on span "Felt Undercollar" at bounding box center [247, 98] width 35 height 9
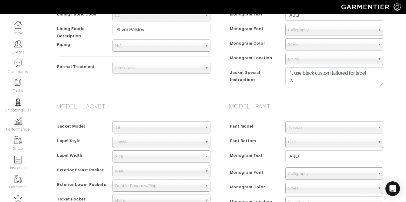
scroll to position [0, 0]
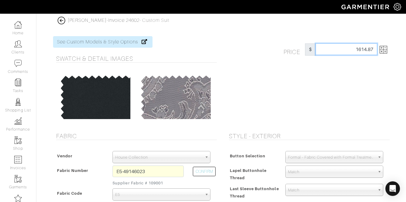
click at [350, 45] on input "1614.87" at bounding box center [347, 49] width 62 height 12
click at [350, 45] on input "16001614.87" at bounding box center [347, 49] width 62 height 12
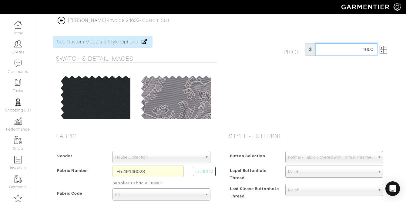
type input "1600"
click at [341, 88] on div "Price $ 1600" at bounding box center [307, 80] width 173 height 89
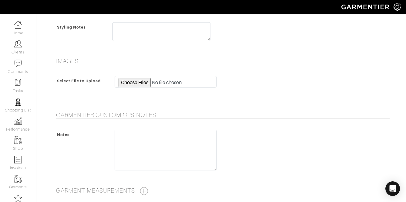
scroll to position [559, 0]
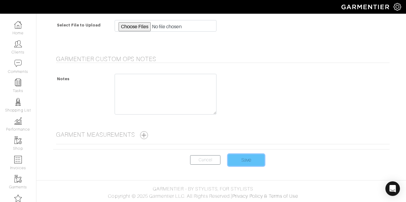
click at [254, 158] on input "Save" at bounding box center [246, 160] width 36 height 12
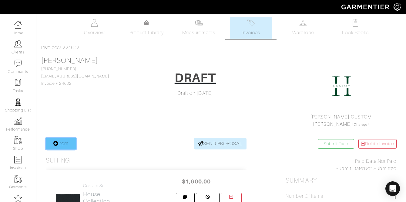
click at [62, 140] on link "Item" at bounding box center [61, 144] width 30 height 12
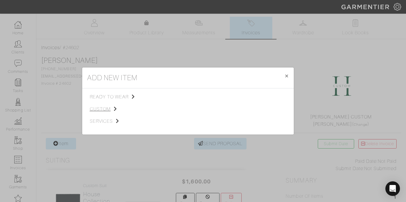
click at [97, 108] on span "custom" at bounding box center [120, 108] width 61 height 7
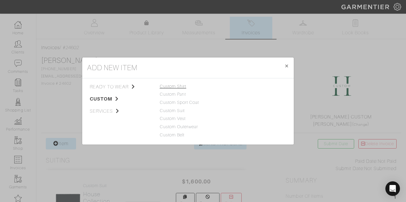
click at [175, 85] on link "Custom Shirt" at bounding box center [173, 86] width 27 height 5
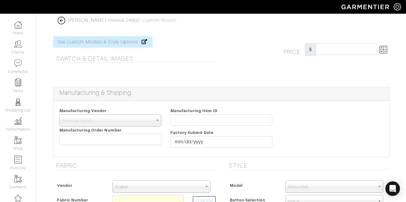
scroll to position [127, 0]
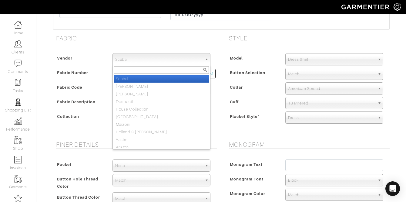
click at [144, 59] on span "Scabal" at bounding box center [158, 59] width 87 height 12
type input "house"
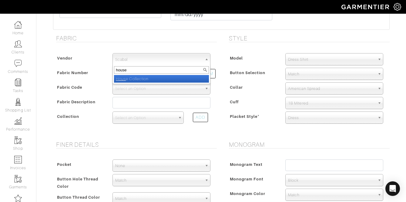
select select "75"
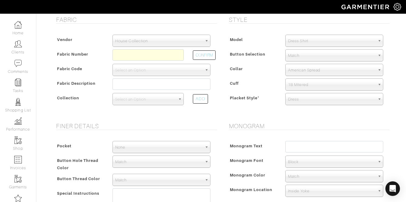
scroll to position [190, 0]
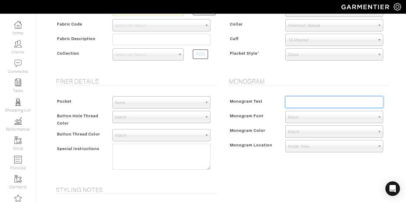
click at [314, 100] on input "text" at bounding box center [334, 102] width 98 height 12
type input "ABQ"
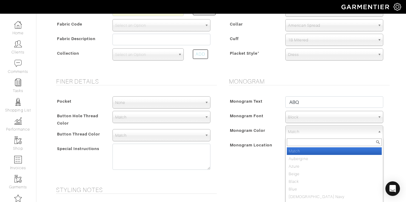
click at [305, 132] on span "Match" at bounding box center [331, 132] width 87 height 12
click at [276, 135] on div "Monogram Color" at bounding box center [254, 131] width 54 height 11
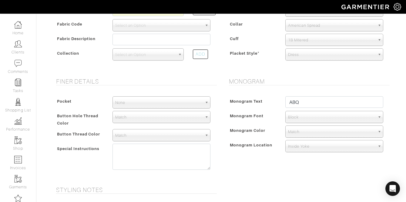
click at [297, 151] on span "Inside Yoke" at bounding box center [331, 146] width 87 height 12
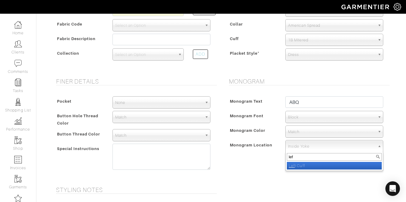
type input "left"
select select "Left Cuff"
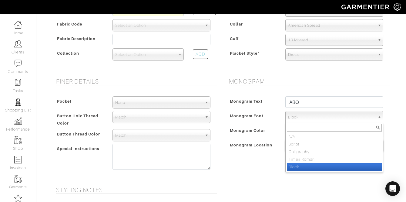
click at [310, 122] on span "Block" at bounding box center [331, 117] width 87 height 12
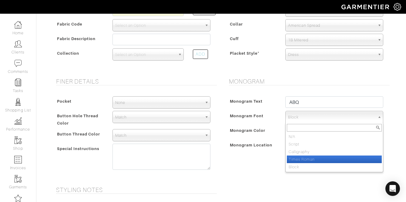
click at [310, 157] on li "Times Roman" at bounding box center [334, 159] width 95 height 8
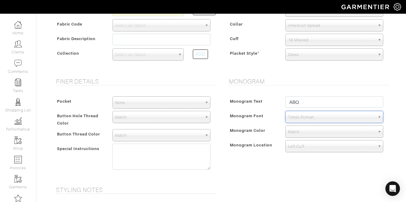
click at [303, 120] on span "Times Roman" at bounding box center [331, 117] width 87 height 12
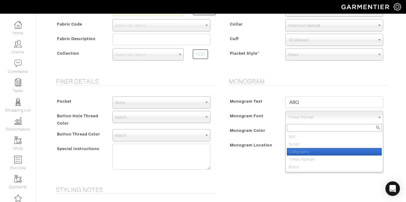
click at [302, 149] on li "Calligraphy" at bounding box center [334, 152] width 95 height 8
select select "Calligraphy"
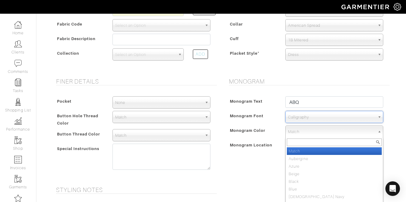
click at [301, 132] on span "Match" at bounding box center [331, 132] width 87 height 12
type input "silve"
select select "2"
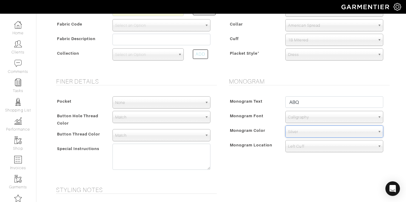
click at [302, 132] on span "Silver" at bounding box center [331, 132] width 87 height 12
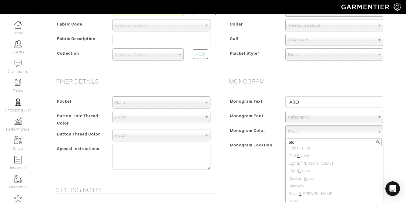
scroll to position [0, 0]
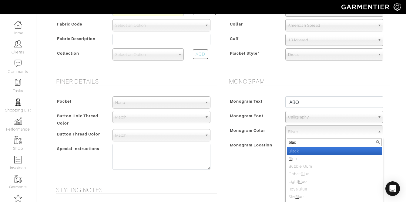
type input "black"
select select "7"
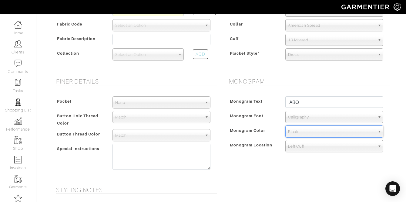
click at [242, 151] on div "Monogram Location" at bounding box center [254, 146] width 54 height 11
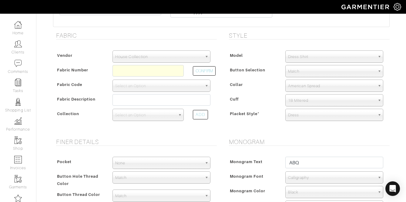
scroll to position [127, 0]
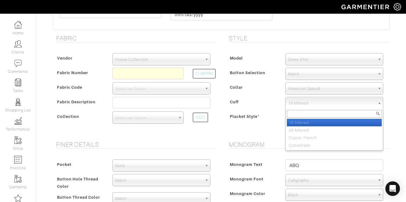
click at [310, 102] on span "1B Mitered" at bounding box center [331, 103] width 87 height 12
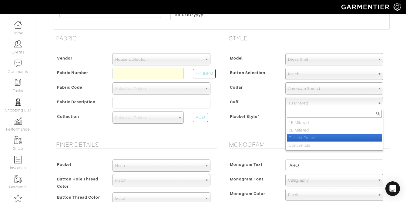
click at [306, 137] on li "Classic French" at bounding box center [334, 138] width 95 height 8
select select "Classic French"
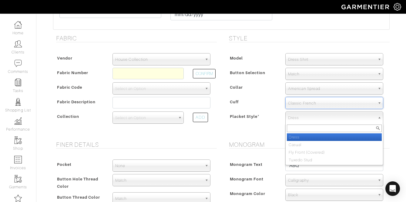
click at [302, 115] on span "Dress" at bounding box center [331, 118] width 87 height 12
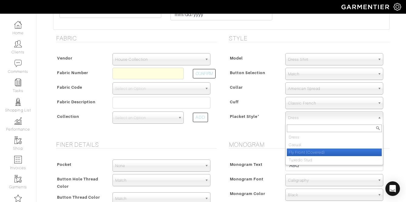
click at [303, 149] on li "Fly Front (Covered)" at bounding box center [334, 152] width 95 height 8
select select "Fly Front (Covered)"
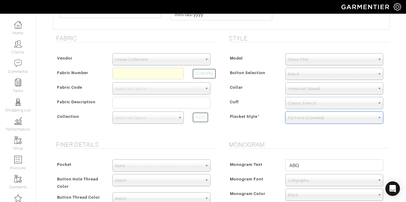
click at [297, 57] on span "Dress Shirt" at bounding box center [331, 59] width 87 height 12
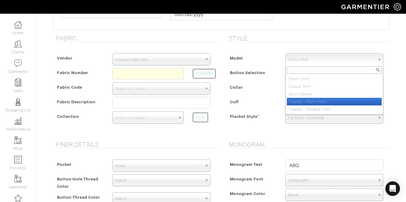
click at [304, 101] on li "Tuxedo - Plain Front" at bounding box center [334, 102] width 95 height 8
select select "7"
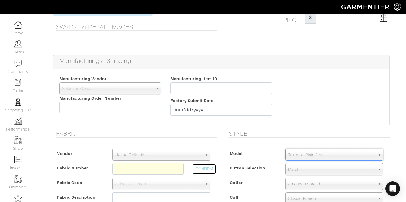
scroll to position [0, 0]
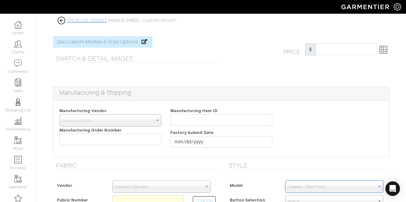
click at [88, 22] on link "[PERSON_NAME]" at bounding box center [87, 20] width 39 height 5
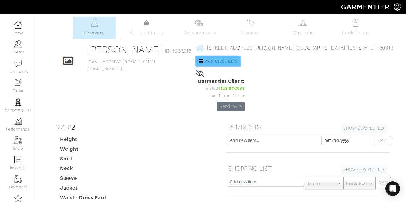
click at [238, 62] on span "Add Credit Card" at bounding box center [221, 61] width 33 height 5
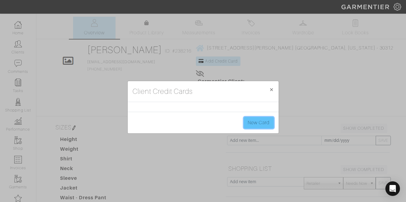
click at [262, 120] on link "New Card" at bounding box center [259, 123] width 30 height 12
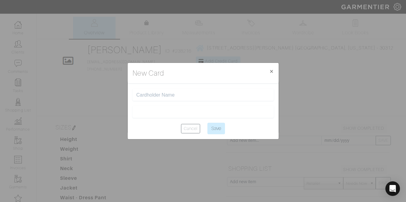
click at [152, 93] on input "text" at bounding box center [202, 95] width 133 height 6
click at [157, 97] on div "[PERSON_NAME]" at bounding box center [202, 95] width 141 height 12
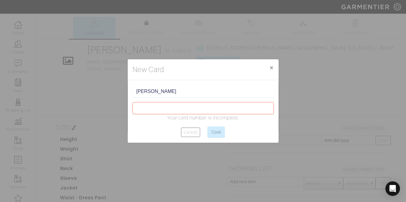
type input "Anthony B Quick"
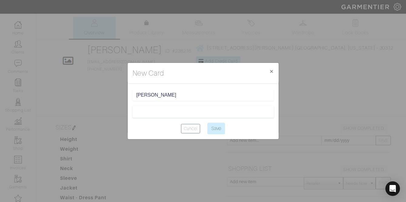
click at [175, 102] on form "Anthony B Quick Cancel Save" at bounding box center [202, 111] width 141 height 45
click at [216, 130] on input "Save" at bounding box center [216, 128] width 18 height 12
type input "Saving..."
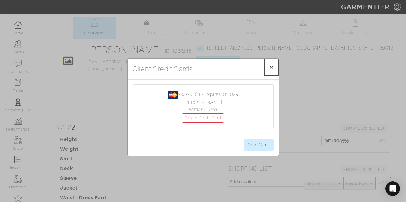
click at [274, 63] on button "× Close" at bounding box center [271, 67] width 14 height 17
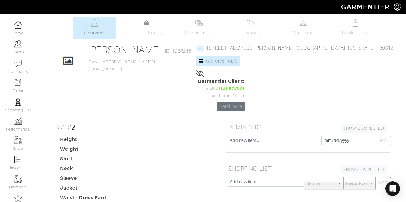
click at [307, 76] on div at bounding box center [294, 73] width 197 height 7
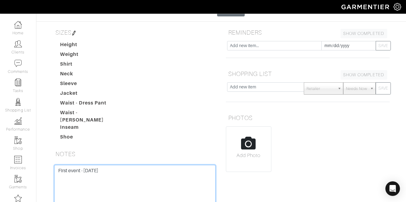
click at [139, 165] on textarea "First event - [DATE]" at bounding box center [134, 203] width 161 height 77
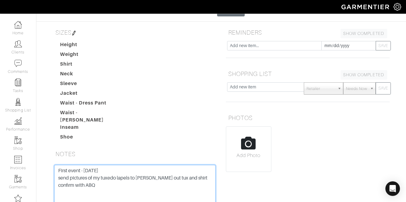
scroll to position [147, 0]
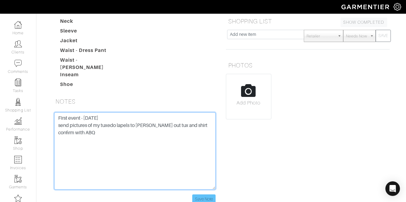
type textarea "First event - October 4th send pictures of my tuxedo lapels to anthony price ou…"
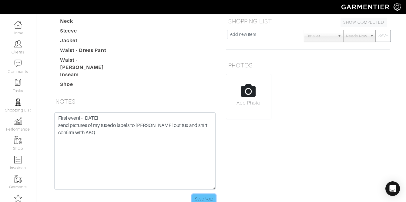
click at [204, 194] on input "Save Note" at bounding box center [203, 198] width 23 height 9
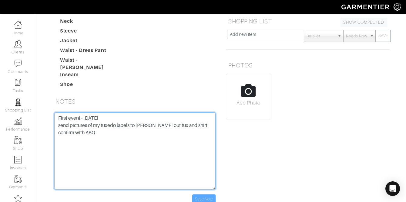
click at [142, 112] on textarea "First event - [DATE]" at bounding box center [134, 150] width 161 height 77
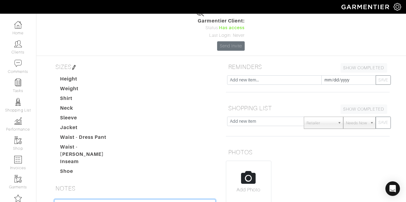
scroll to position [0, 0]
